Goal: Find specific page/section: Find specific page/section

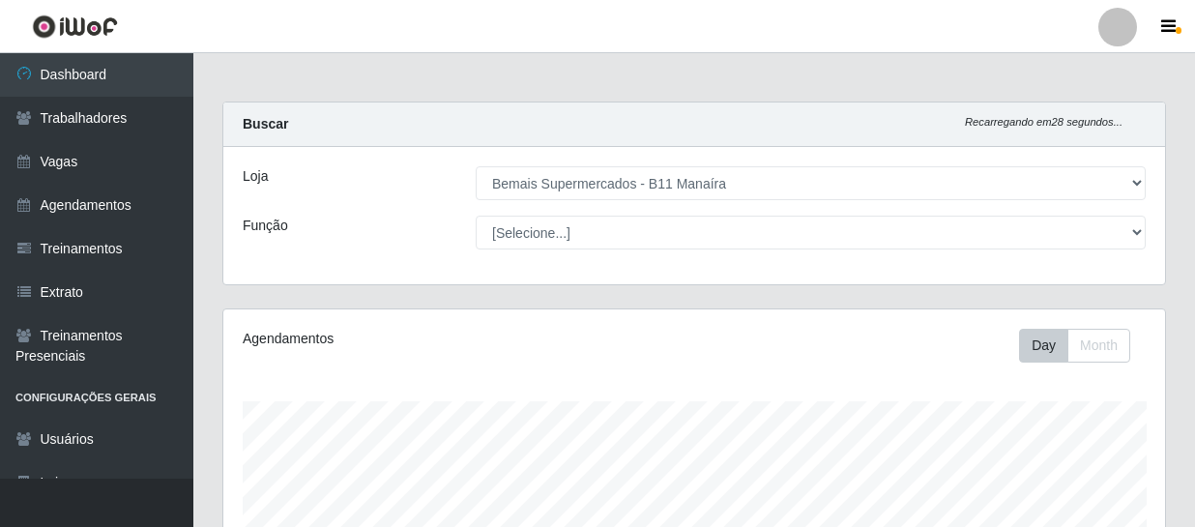
select select "409"
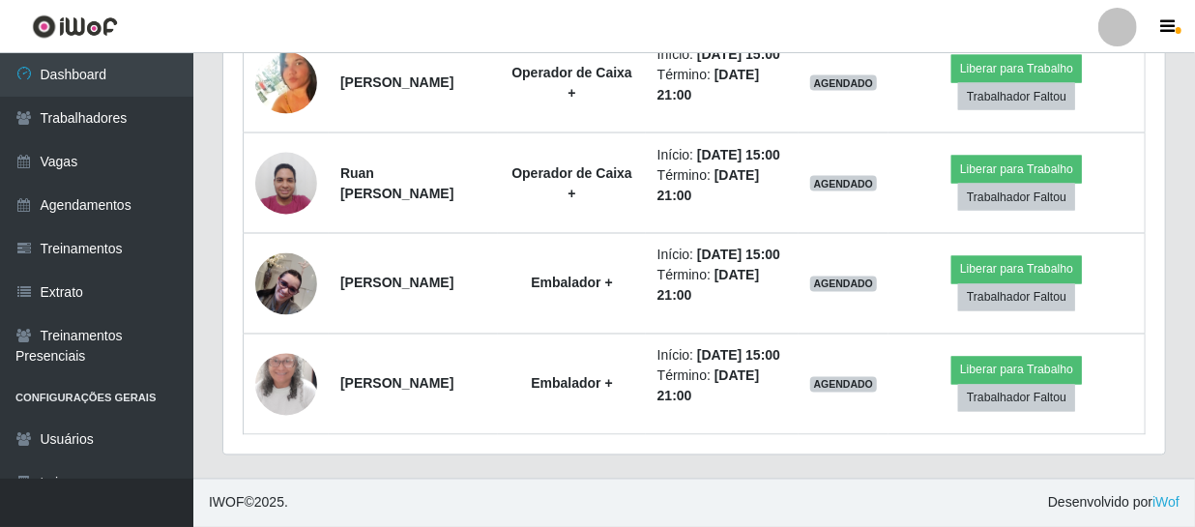
scroll to position [1532, 0]
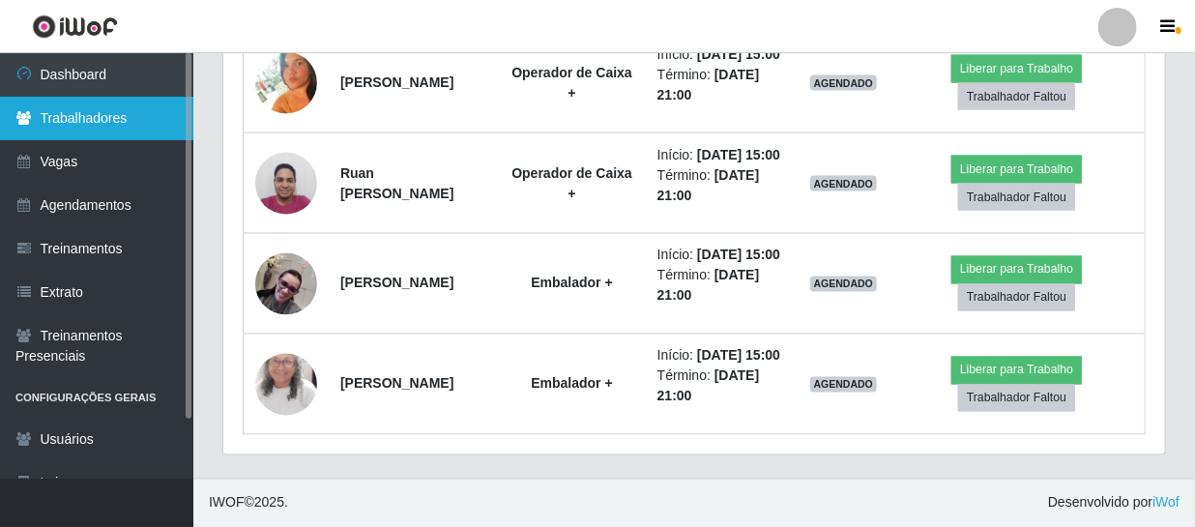
click at [72, 112] on link "Trabalhadores" at bounding box center [96, 119] width 193 height 44
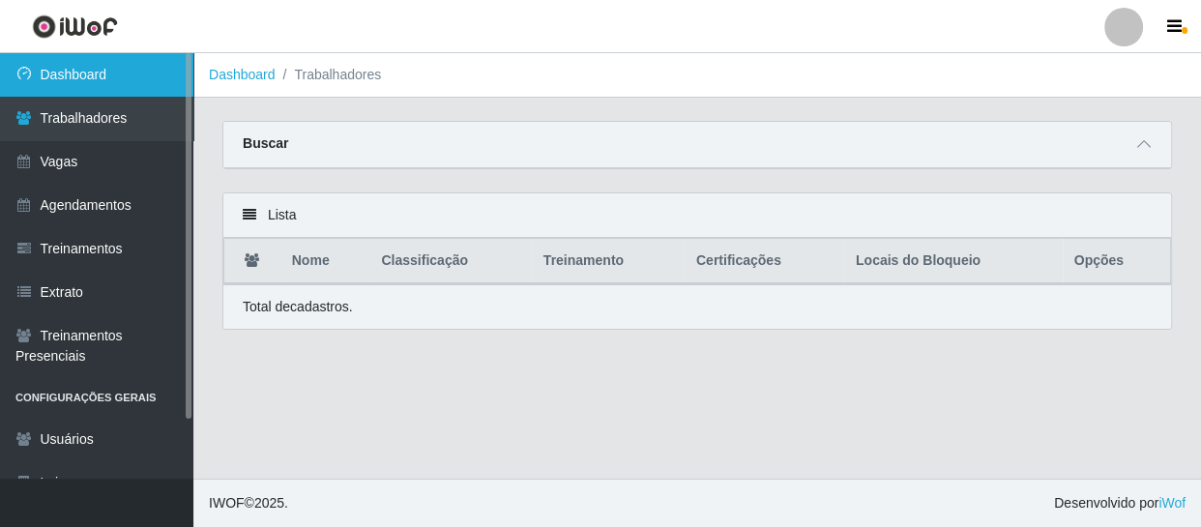
click at [73, 71] on link "Dashboard" at bounding box center [96, 75] width 193 height 44
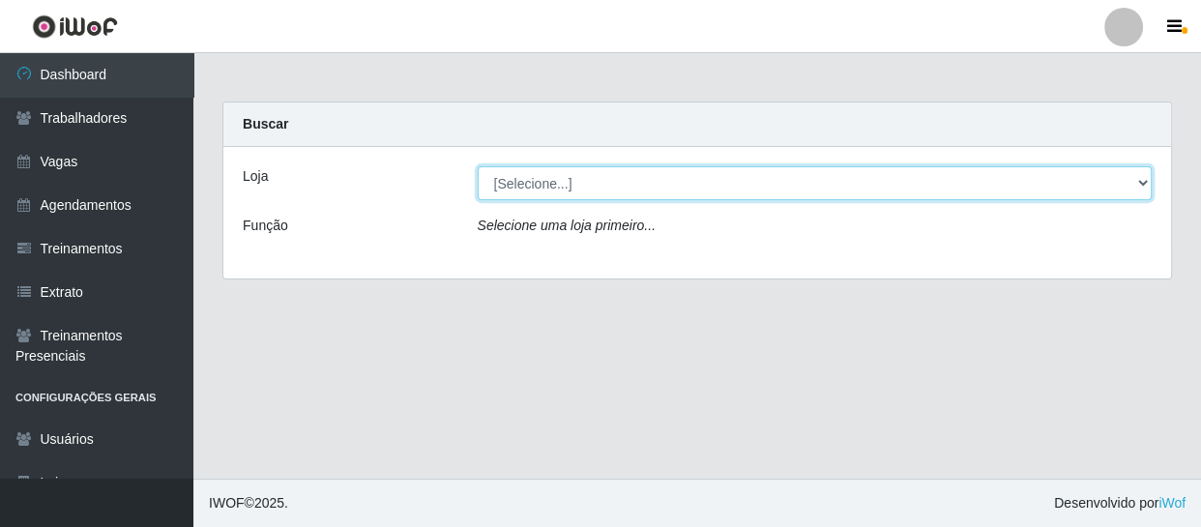
click at [552, 186] on select "[Selecione...] Bemais Supermercados - B11 Manaíra" at bounding box center [815, 183] width 675 height 34
select select "409"
click at [478, 166] on select "[Selecione...] Bemais Supermercados - B11 Manaíra" at bounding box center [815, 183] width 675 height 34
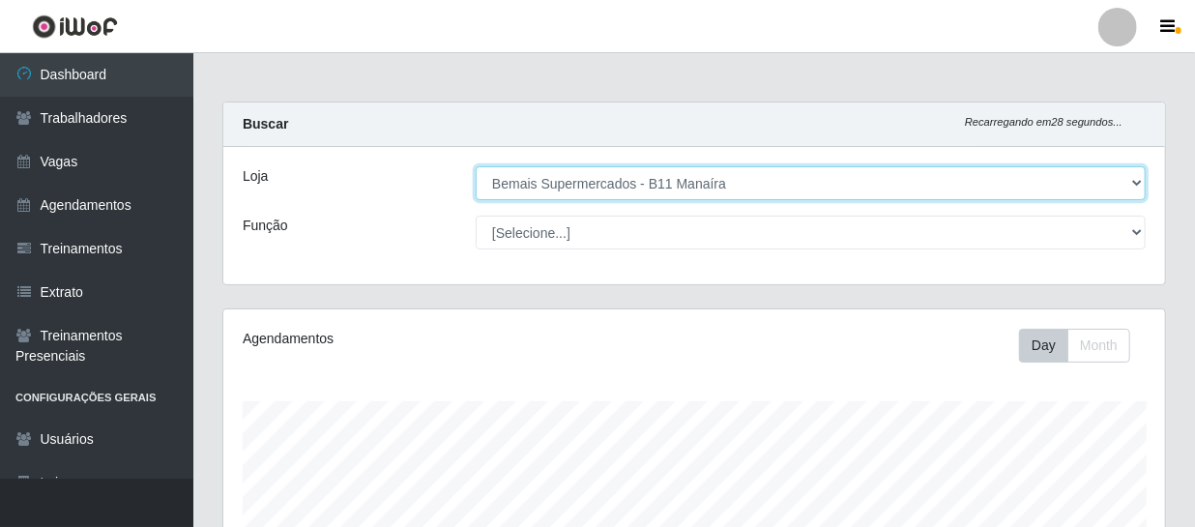
scroll to position [401, 942]
